Goal: Information Seeking & Learning: Find specific fact

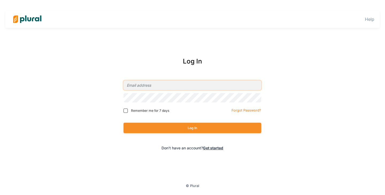
click at [135, 88] on input "email" at bounding box center [192, 85] width 138 height 9
click at [136, 87] on input "email" at bounding box center [192, 85] width 138 height 9
type input "[EMAIL_ADDRESS][PERSON_NAME][DOMAIN_NAME]"
click at [149, 111] on span "Remember me for 7 days" at bounding box center [150, 110] width 38 height 5
click at [128, 111] on input "Remember me for 7 days" at bounding box center [125, 111] width 4 height 4
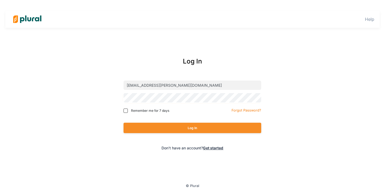
checkbox input "true"
click at [169, 120] on div "Log In" at bounding box center [192, 128] width 138 height 21
click at [165, 122] on div "Log In" at bounding box center [192, 128] width 138 height 21
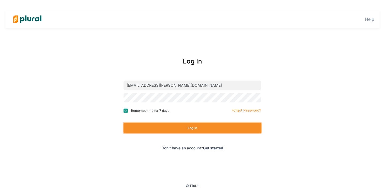
click at [157, 128] on button "Log In" at bounding box center [192, 128] width 138 height 10
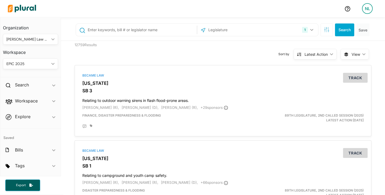
click at [115, 29] on input "text" at bounding box center [141, 30] width 108 height 10
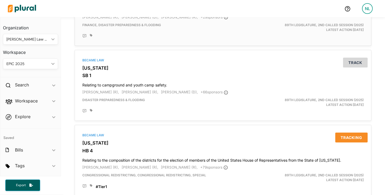
scroll to position [156, 0]
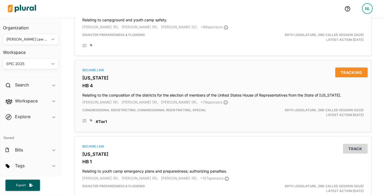
type input "h"
click at [157, 99] on div "Became Law [US_STATE] HB 4 Relating to the composition of the districts for the…" at bounding box center [223, 96] width 292 height 68
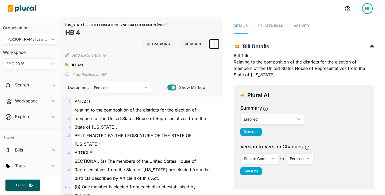
click at [210, 40] on button "button" at bounding box center [213, 44] width 9 height 9
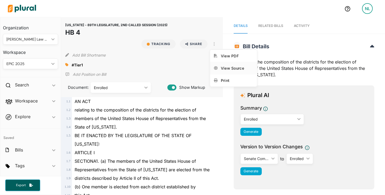
click at [219, 63] on link "View Source" at bounding box center [233, 68] width 47 height 12
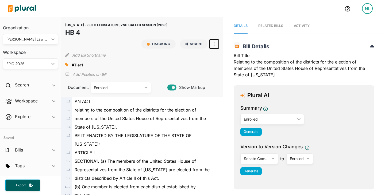
click at [216, 44] on button "button" at bounding box center [213, 44] width 9 height 9
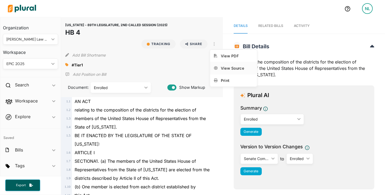
click at [229, 68] on div "View Source" at bounding box center [237, 68] width 32 height 5
